Goal: Task Accomplishment & Management: Manage account settings

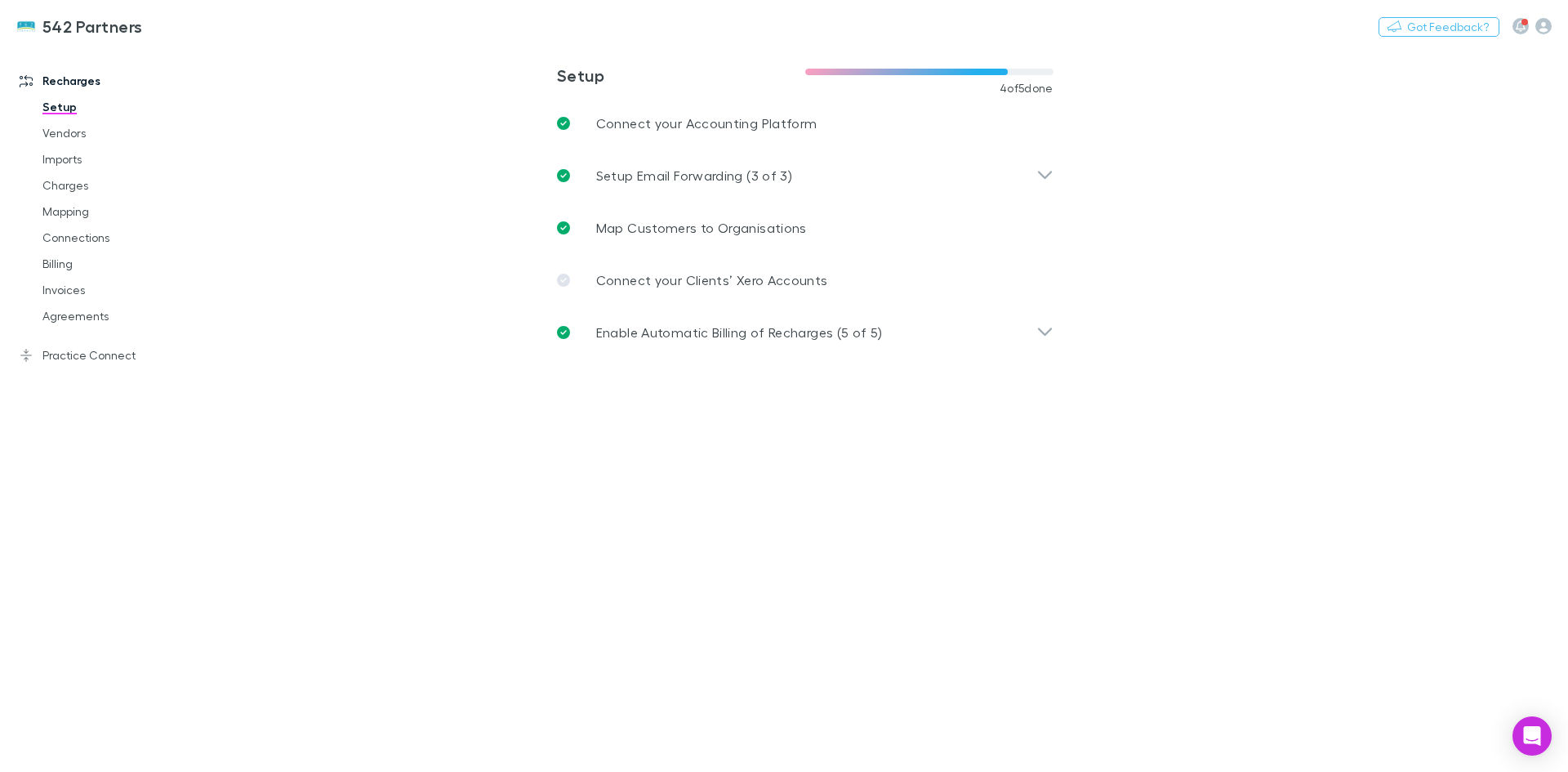
click at [62, 312] on link "Agreements" at bounding box center [124, 316] width 195 height 27
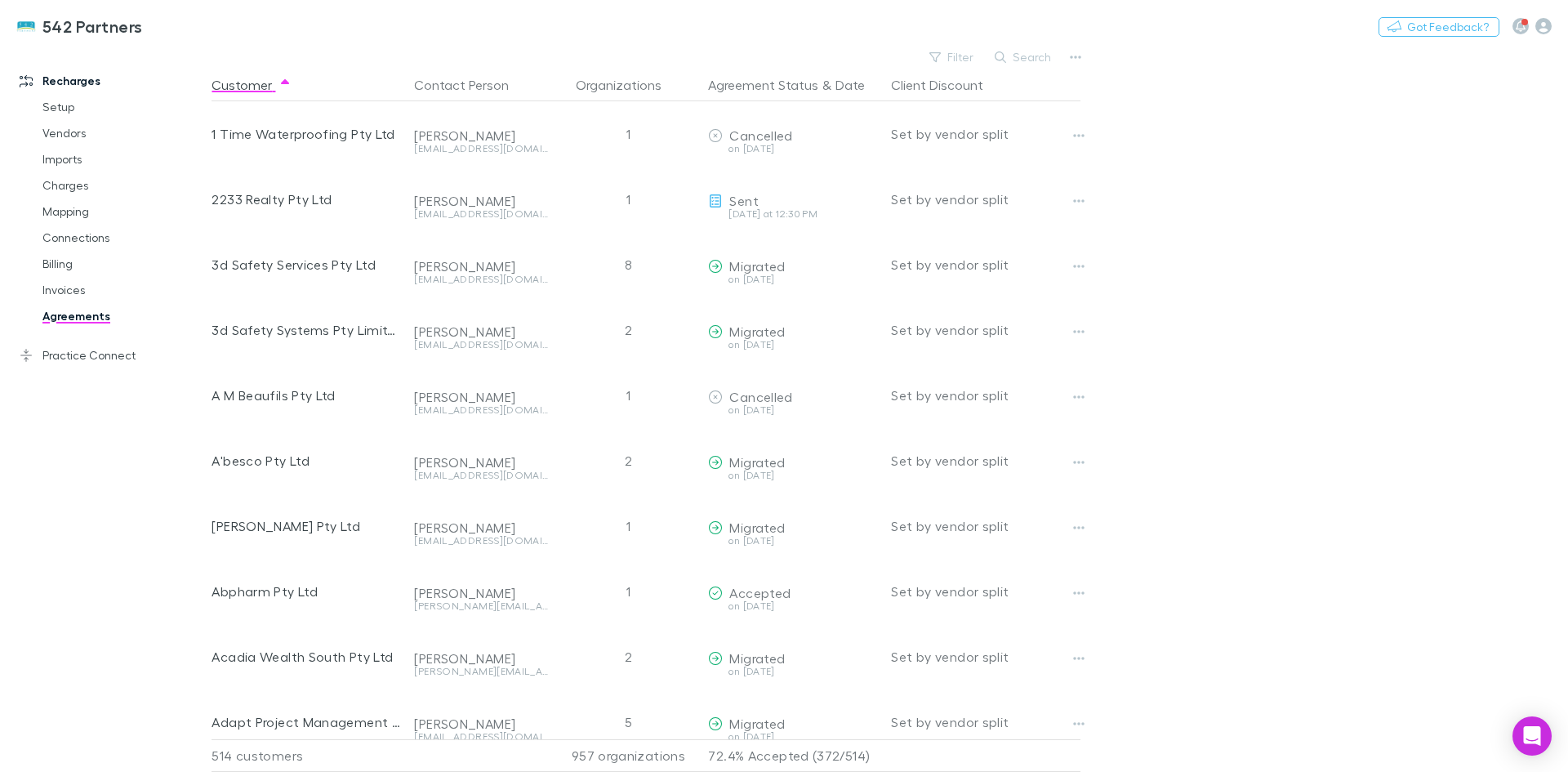
click at [1030, 59] on button "Search" at bounding box center [1024, 56] width 74 height 20
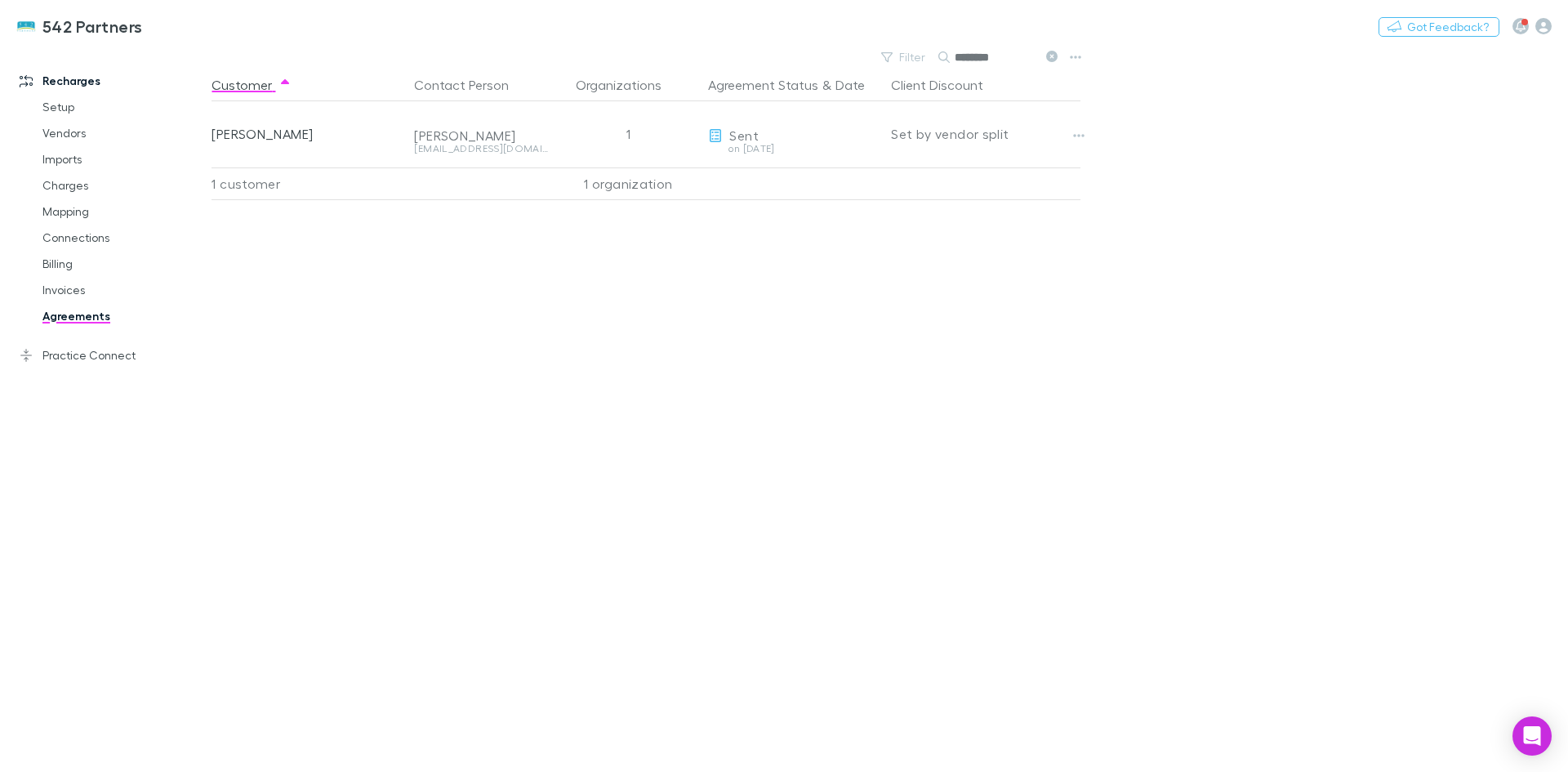
click at [1084, 138] on icon "button" at bounding box center [1078, 135] width 11 height 13
click at [1029, 180] on li "Send again" at bounding box center [978, 168] width 225 height 29
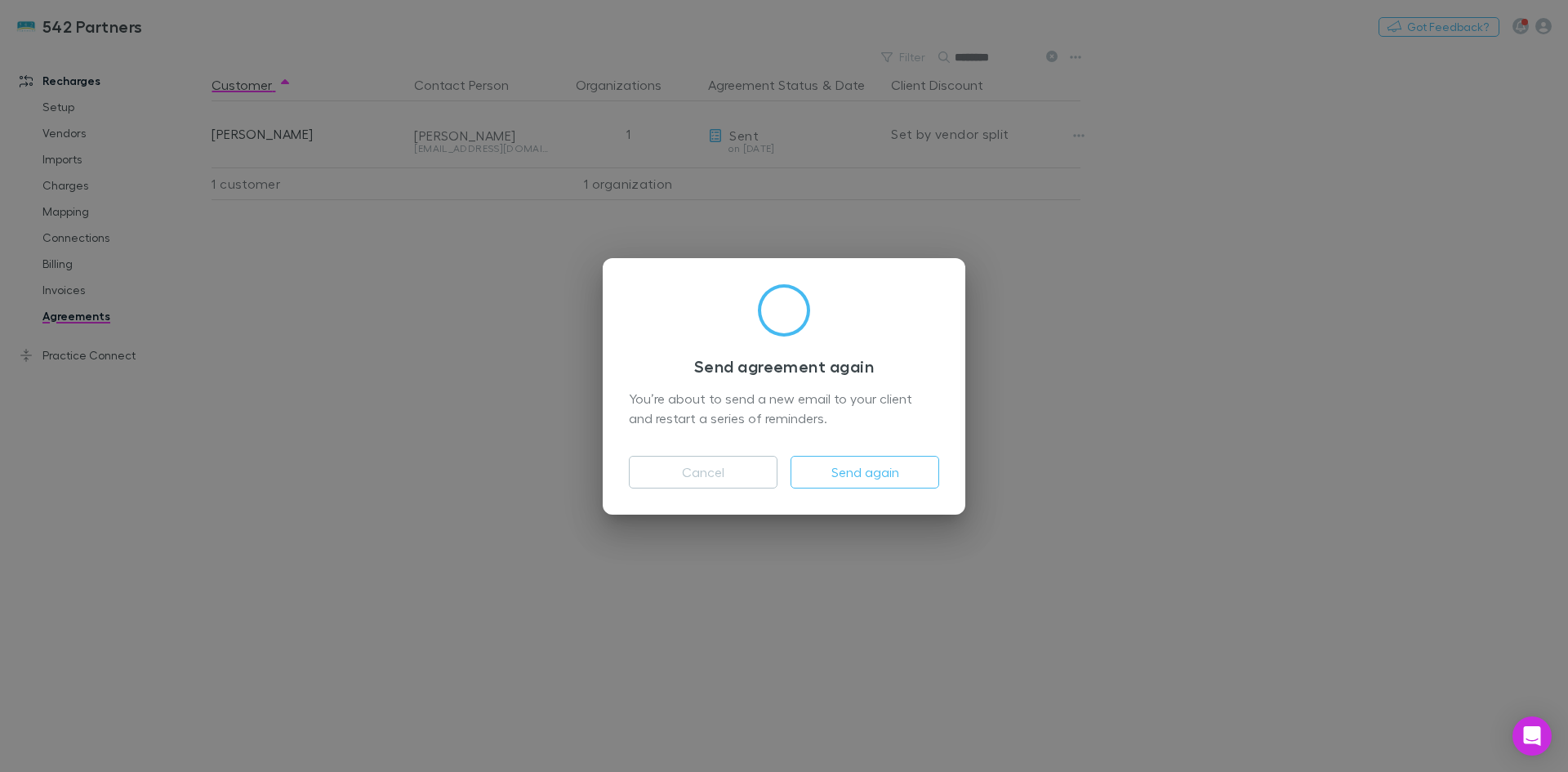
click at [860, 471] on button "Send again" at bounding box center [865, 472] width 149 height 32
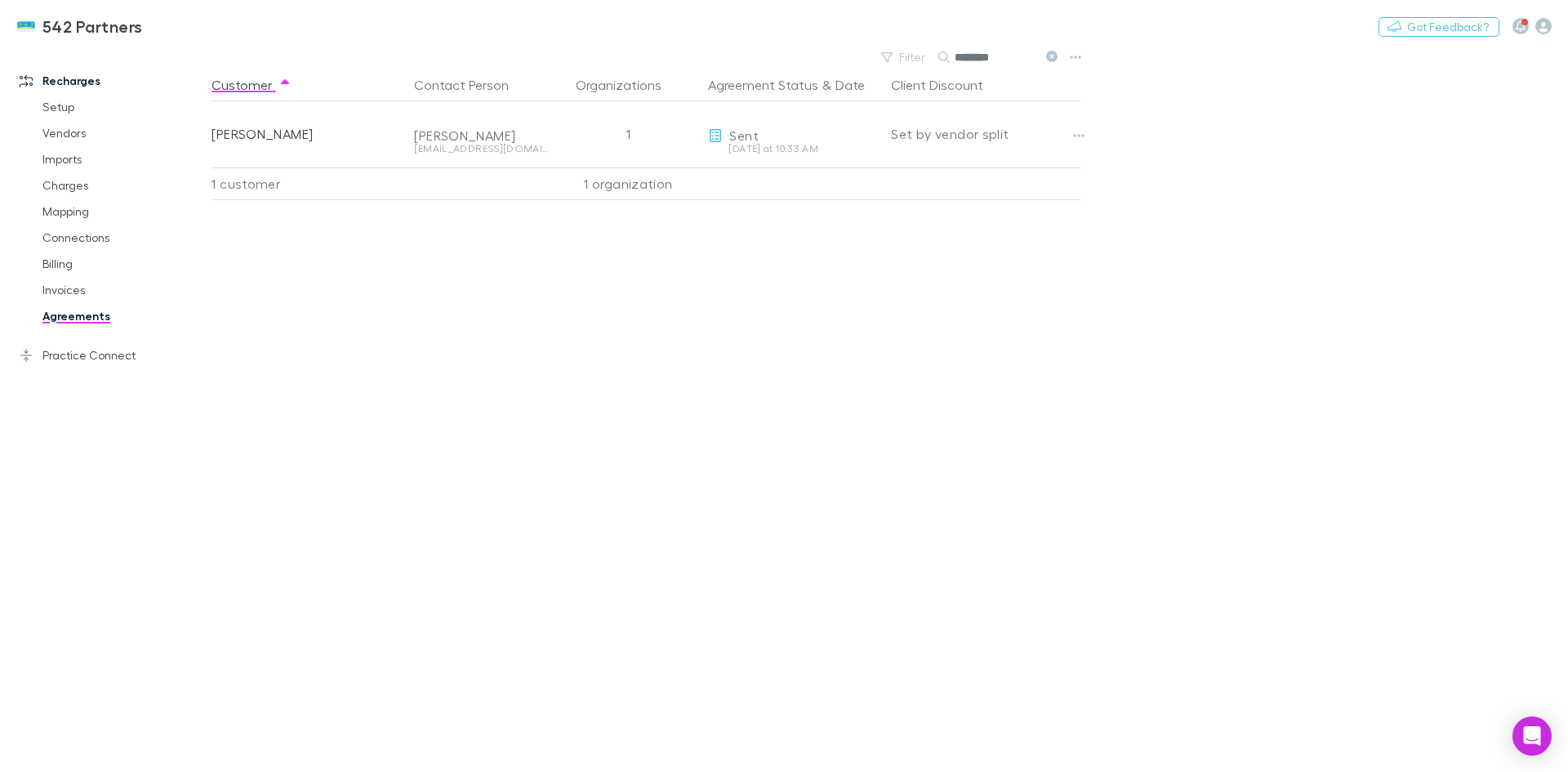
drag, startPoint x: 1025, startPoint y: 57, endPoint x: 943, endPoint y: 67, distance: 82.6
click at [954, 65] on input "********" at bounding box center [995, 57] width 82 height 23
type input "*******"
click at [1087, 133] on button "button" at bounding box center [1078, 135] width 23 height 23
click at [1043, 174] on p "Send again" at bounding box center [978, 168] width 198 height 20
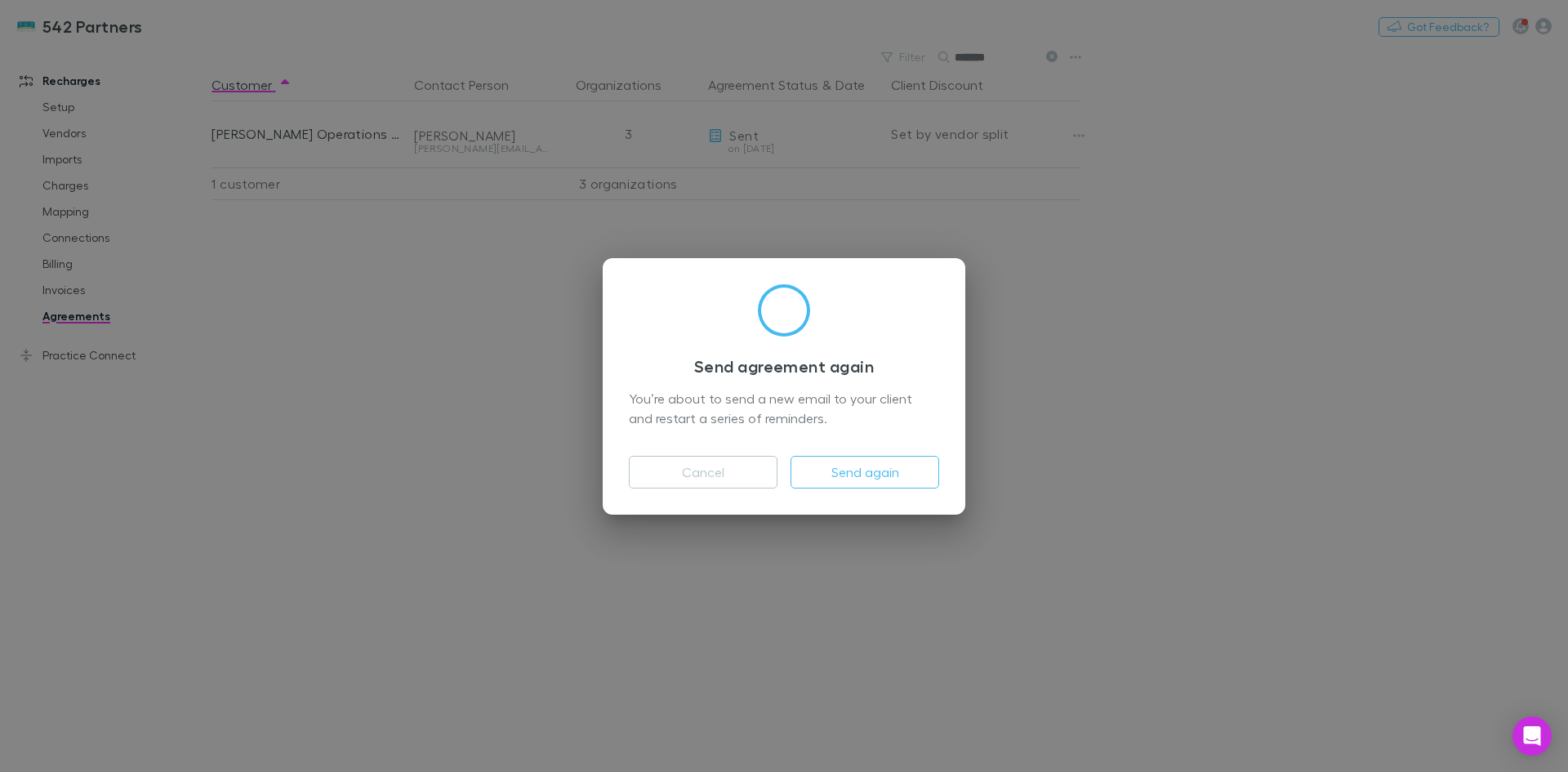
click at [864, 476] on button "Send again" at bounding box center [865, 472] width 149 height 32
